Goal: Find specific page/section: Find specific page/section

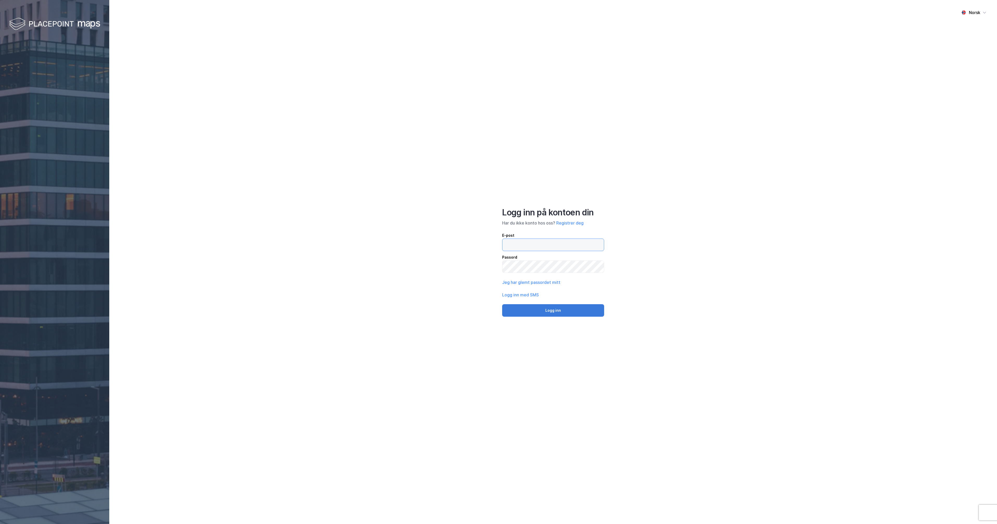
type input "[PERSON_NAME][EMAIL_ADDRESS][DOMAIN_NAME]"
drag, startPoint x: 528, startPoint y: 307, endPoint x: 409, endPoint y: 174, distance: 178.4
click at [497, 273] on button "Logg inn" at bounding box center [553, 310] width 102 height 12
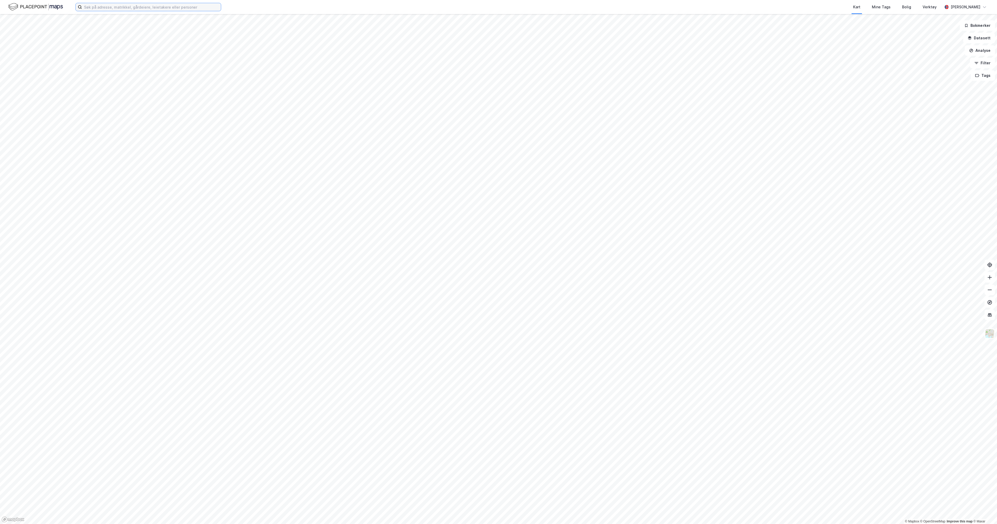
click at [211, 10] on input at bounding box center [151, 7] width 139 height 8
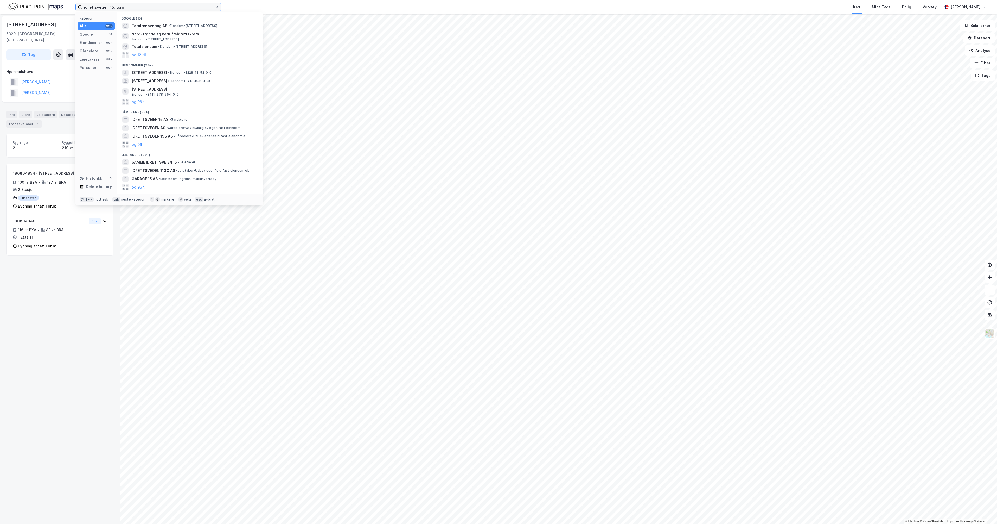
click at [124, 8] on input "idrettsvegen 15, torn" at bounding box center [148, 7] width 133 height 8
click at [103, 7] on input "idrettsvegen 15, trond" at bounding box center [148, 7] width 133 height 8
click at [147, 8] on input "idrettsvegen 15, trond" at bounding box center [148, 7] width 133 height 8
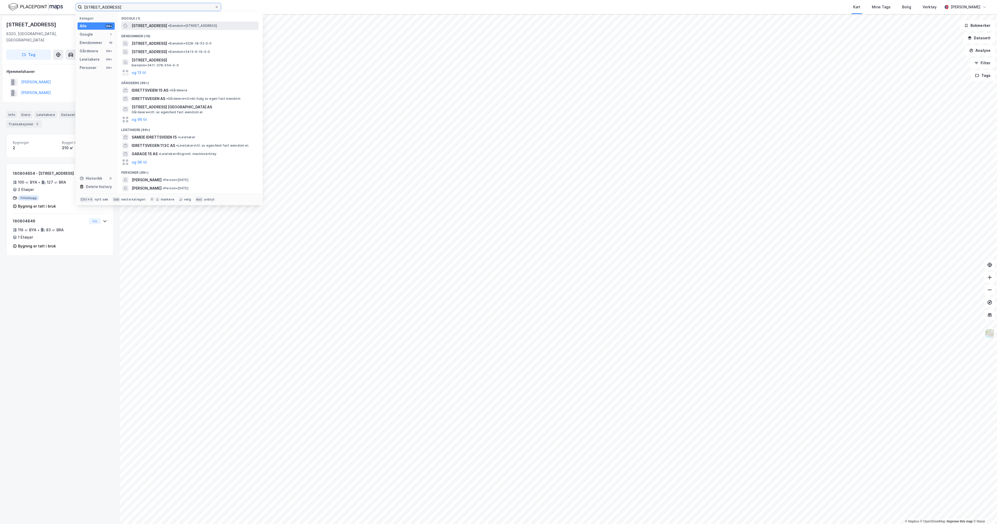
type input "[STREET_ADDRESS]"
click at [156, 25] on span "[STREET_ADDRESS]" at bounding box center [149, 26] width 35 height 6
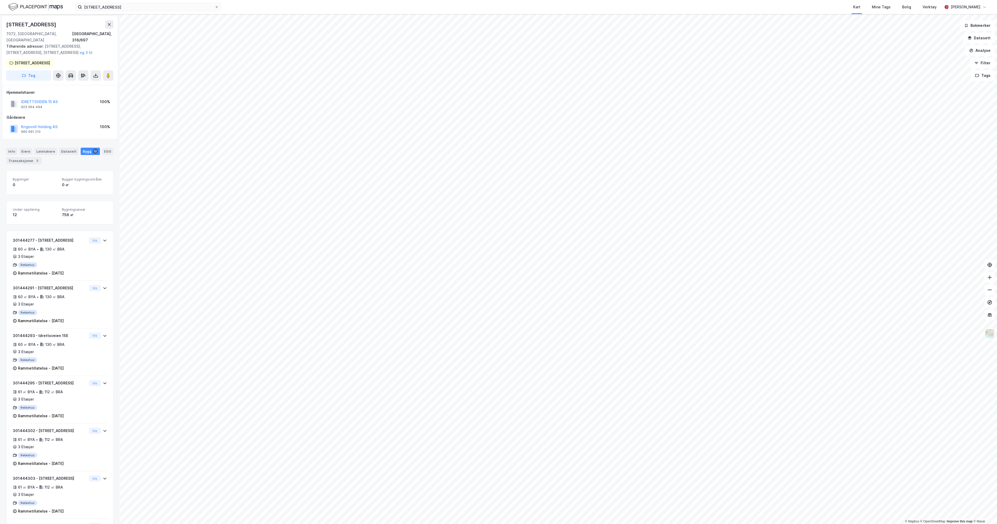
click at [497, 273] on img at bounding box center [990, 333] width 10 height 10
click at [497, 186] on div "Standard" at bounding box center [949, 189] width 67 height 15
